Goal: Go to known website: Access a specific website the user already knows

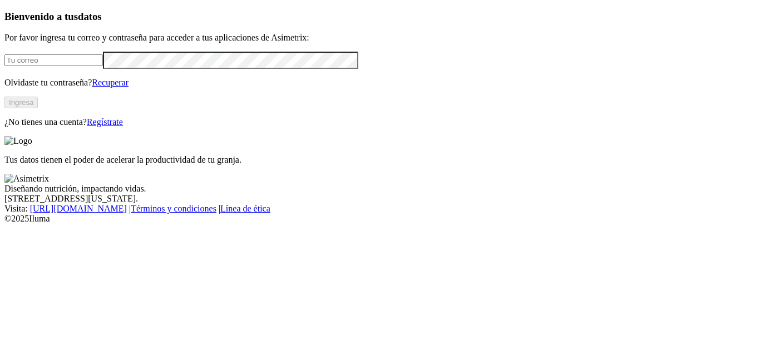
click at [43, 66] on input "email" at bounding box center [53, 60] width 98 height 12
type input "[PERSON_NAME][EMAIL_ADDRESS][PERSON_NAME][DOMAIN_NAME]"
click input "submit" at bounding box center [0, 0] width 0 height 0
